Goal: Task Accomplishment & Management: Use online tool/utility

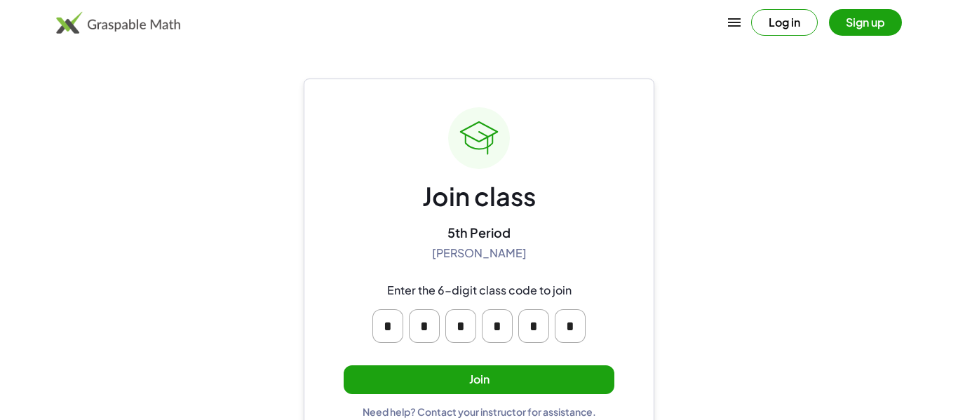
scroll to position [27, 0]
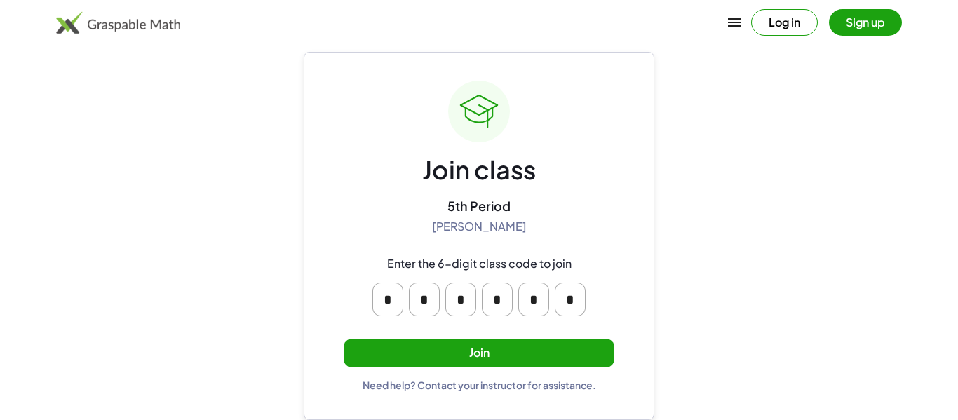
click at [496, 298] on input "*" at bounding box center [497, 300] width 31 height 34
click at [400, 240] on div "Join class 5th Period [PERSON_NAME] Enter the 6-digit class code to join * * * …" at bounding box center [479, 236] width 271 height 311
click at [386, 298] on input "*" at bounding box center [387, 300] width 31 height 34
click at [356, 174] on div "Join class 5th Period [PERSON_NAME] Enter the 6-digit class code to join * * * …" at bounding box center [479, 236] width 271 height 311
click at [397, 341] on button "Join" at bounding box center [479, 353] width 271 height 29
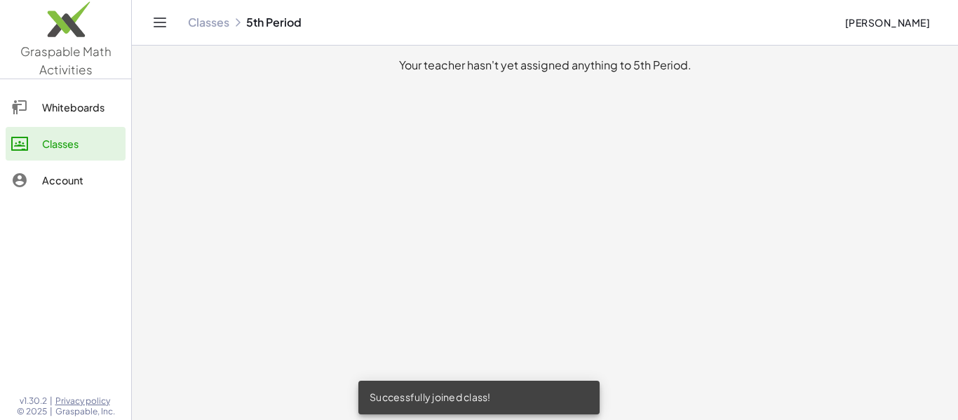
drag, startPoint x: 388, startPoint y: 175, endPoint x: 348, endPoint y: 313, distance: 144.6
click at [348, 313] on main "Your teacher hasn't yet assigned anything to 5th Period." at bounding box center [545, 210] width 826 height 420
click at [87, 119] on link "Whiteboards" at bounding box center [66, 107] width 120 height 34
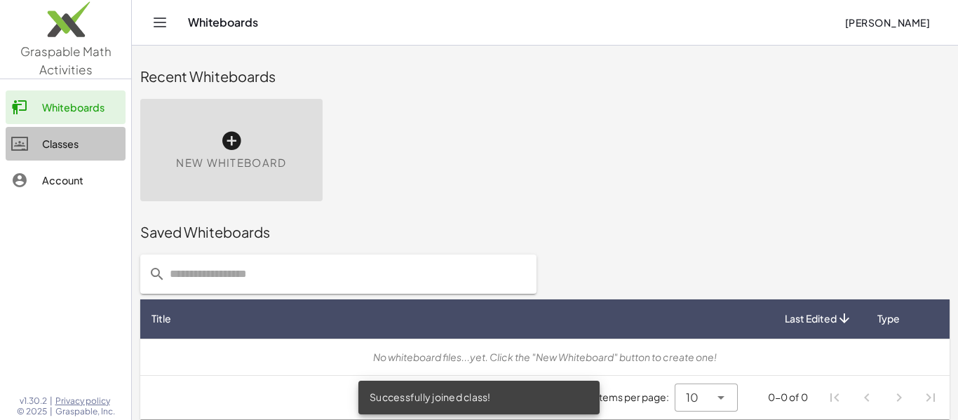
click at [66, 148] on div "Classes" at bounding box center [81, 143] width 78 height 17
